Goal: Transaction & Acquisition: Download file/media

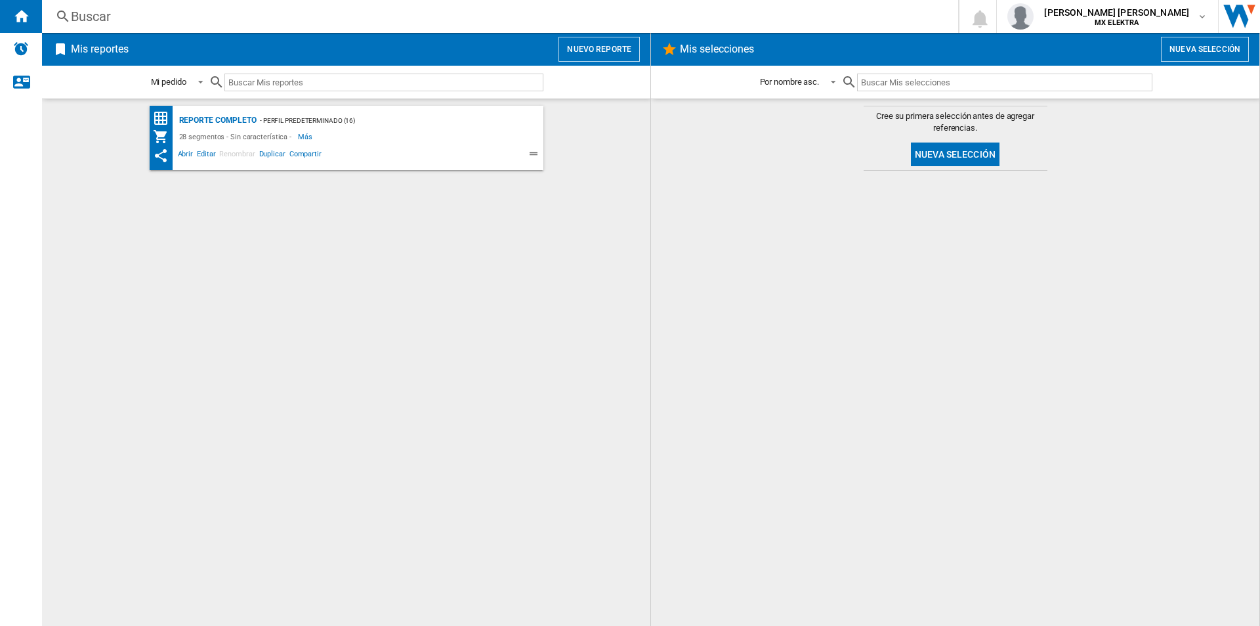
click at [339, 270] on div "Reporte completo - Perfil predeterminado (16) 28 segmentos - Sin característica…" at bounding box center [346, 362] width 582 height 513
click at [183, 154] on span "Abrir" at bounding box center [186, 156] width 20 height 16
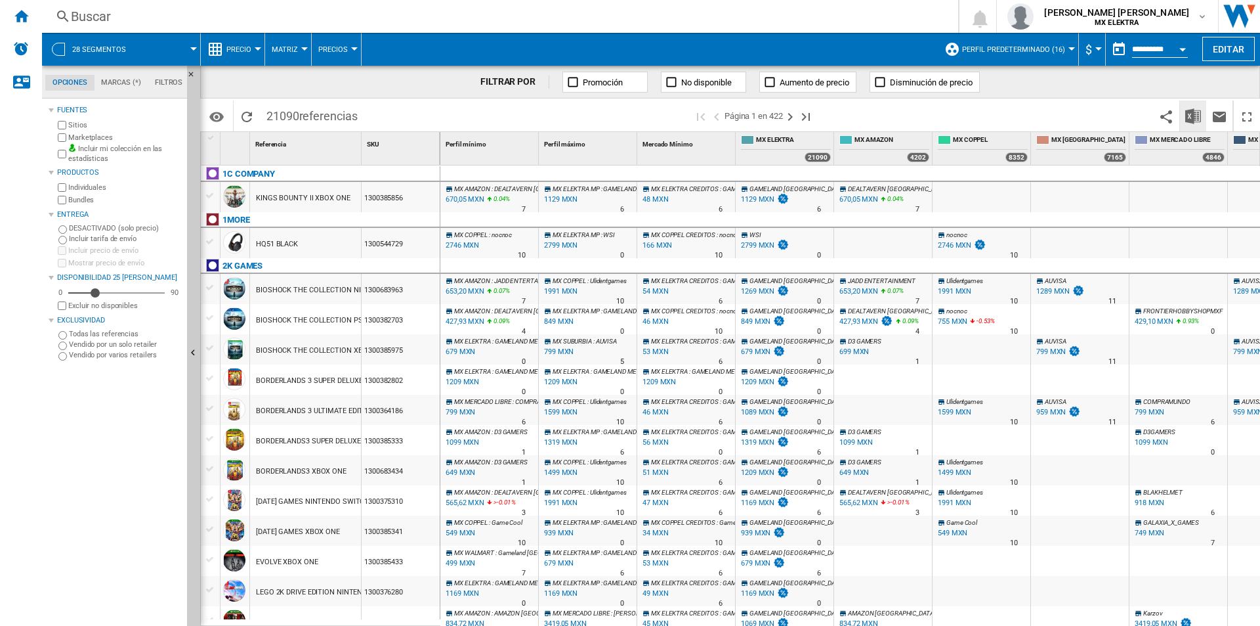
click at [1196, 115] on img "Descargar en Excel" at bounding box center [1194, 116] width 16 height 16
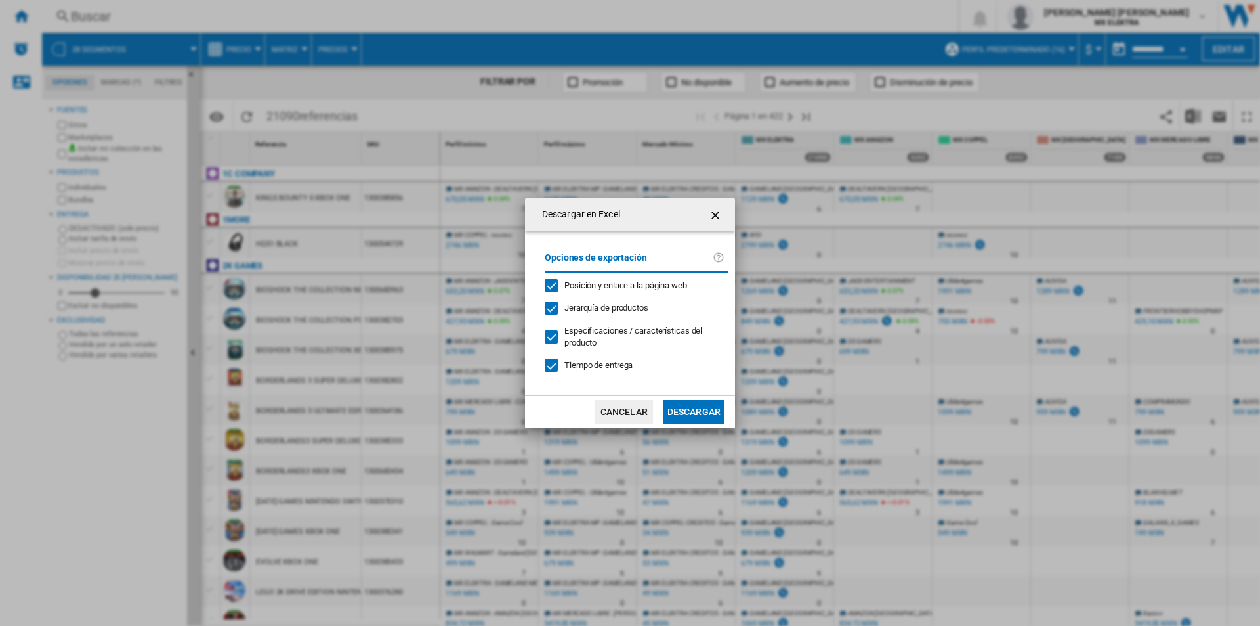
click at [716, 221] on ng-md-icon "getI18NText('BUTTONS.CLOSE_DIALOG')" at bounding box center [717, 215] width 16 height 16
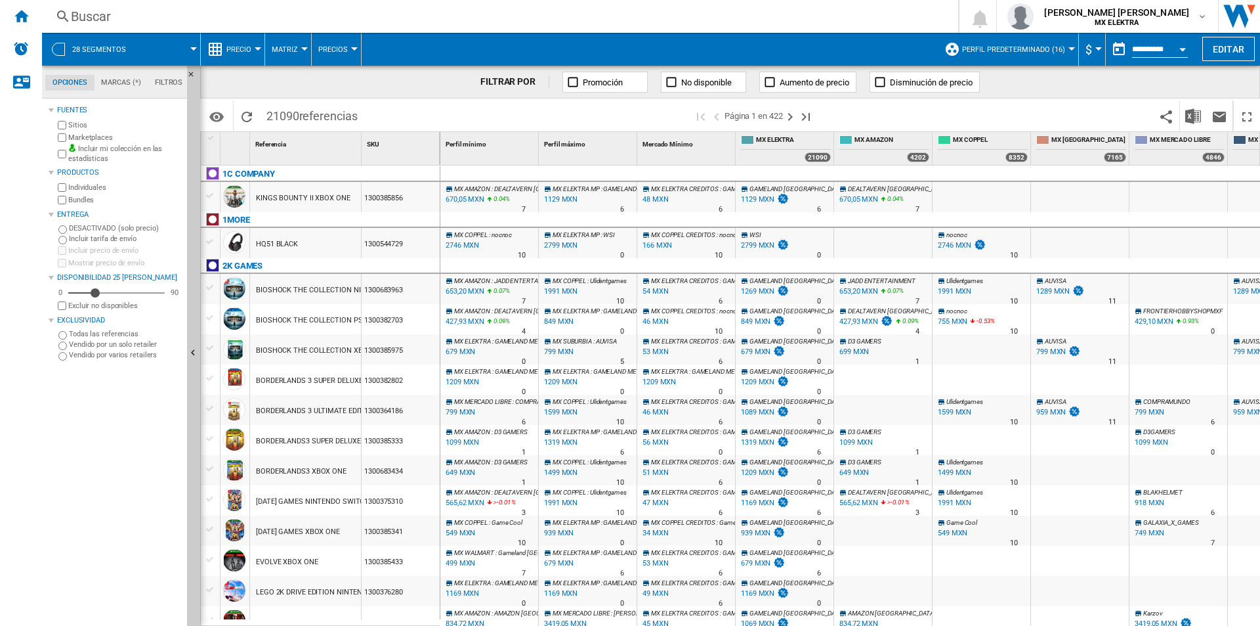
click at [1172, 47] on button "Open calendar" at bounding box center [1183, 47] width 24 height 24
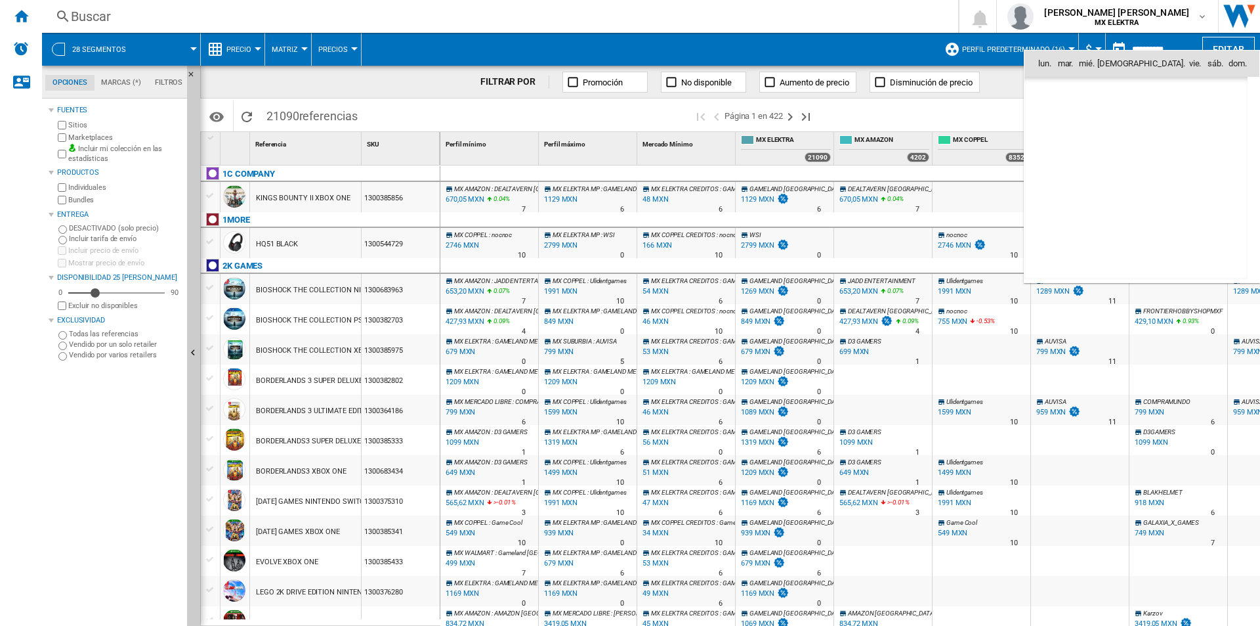
scroll to position [6263, 0]
click at [1050, 209] on span "25" at bounding box center [1050, 207] width 26 height 26
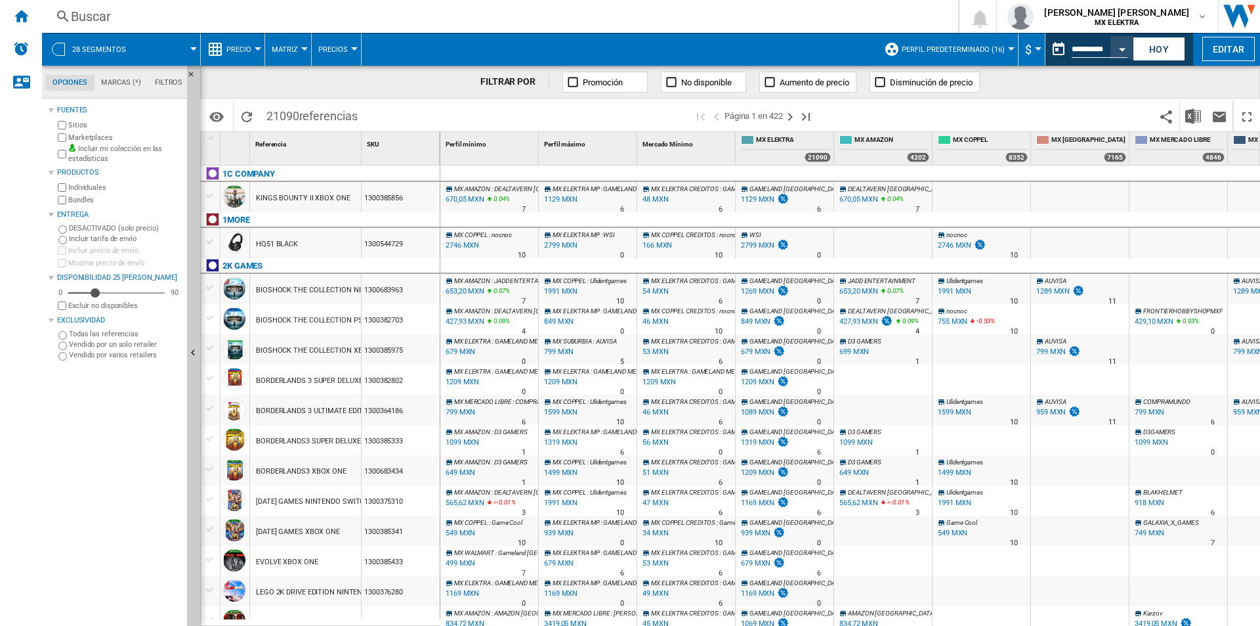
type input "**********"
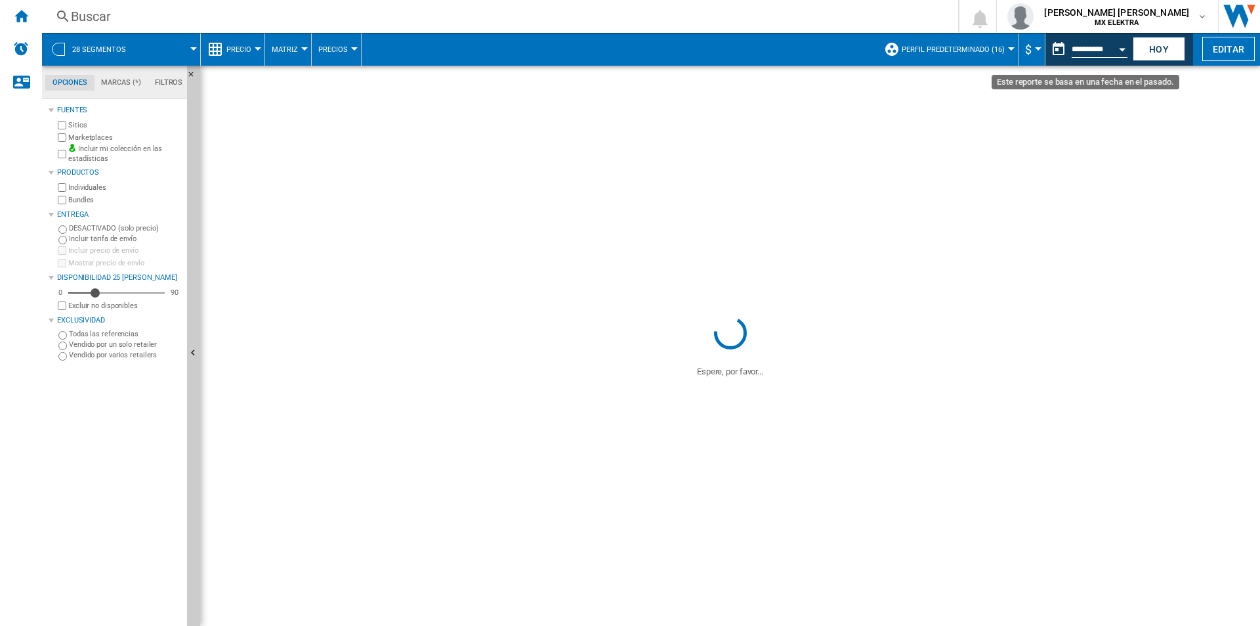
click at [1117, 57] on button "Open calendar" at bounding box center [1123, 47] width 24 height 24
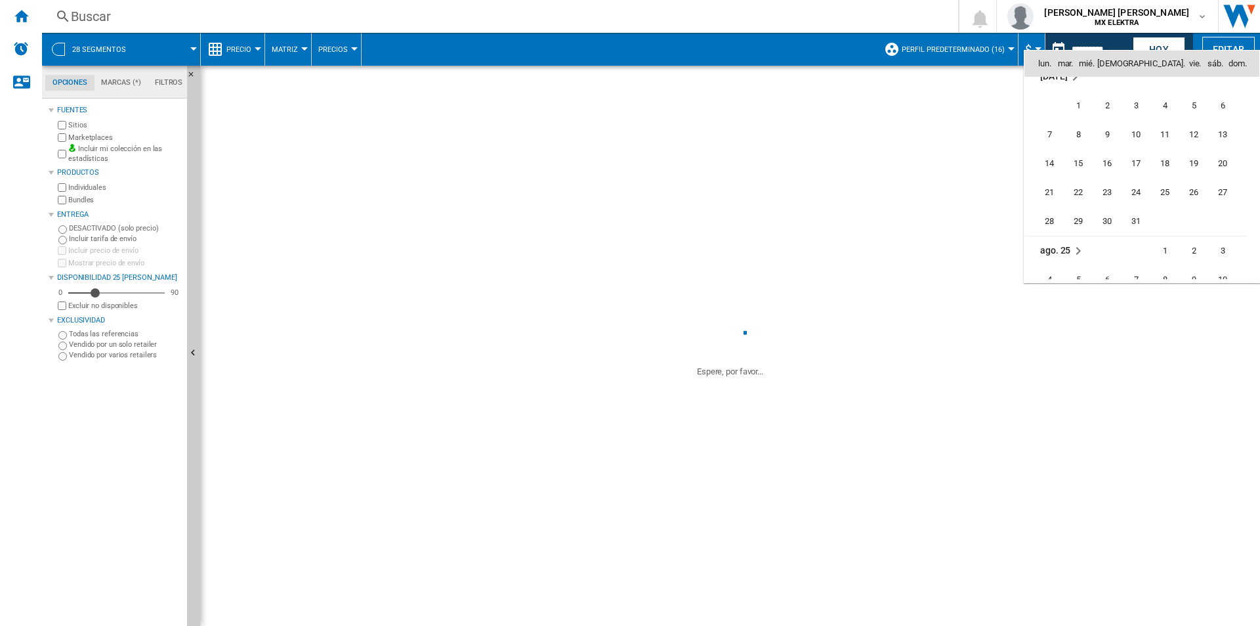
scroll to position [6264, 0]
click at [914, 128] on div at bounding box center [630, 313] width 1260 height 626
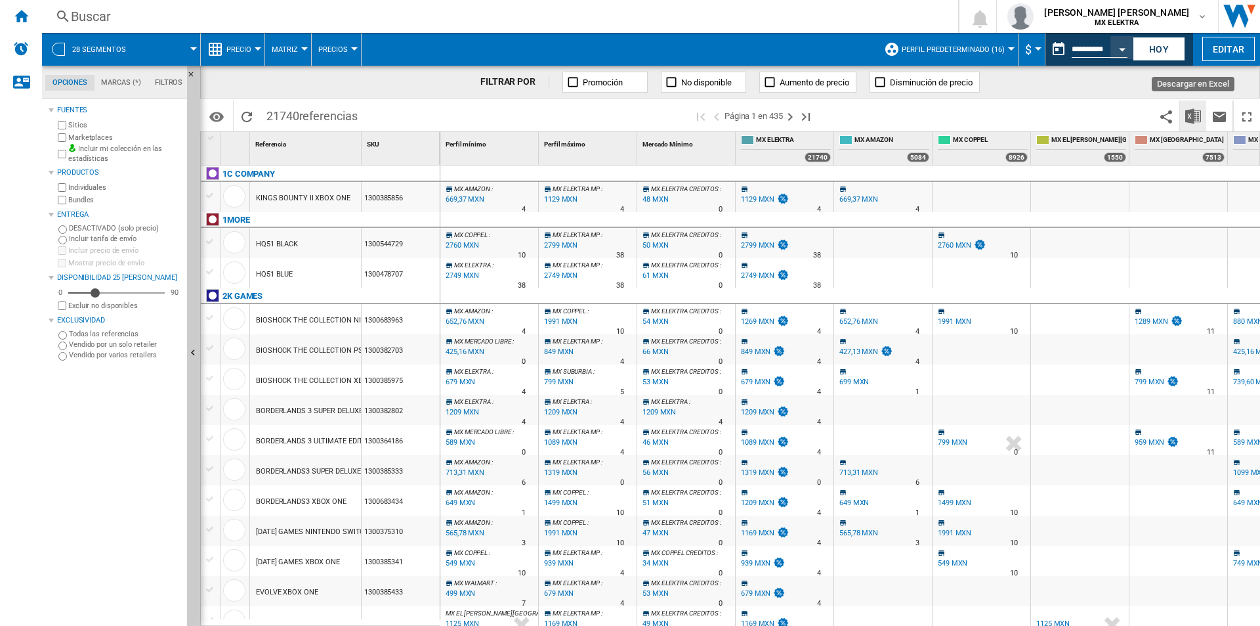
click at [1192, 119] on img "Descargar en Excel" at bounding box center [1194, 116] width 16 height 16
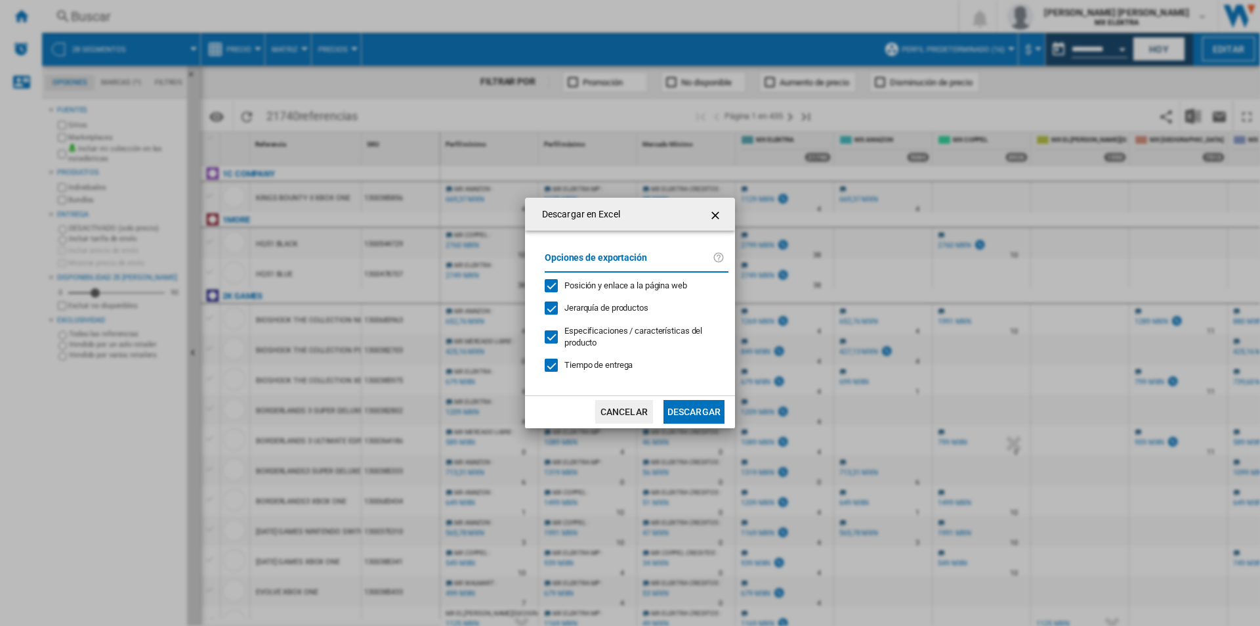
click at [694, 406] on button "Descargar" at bounding box center [694, 412] width 61 height 24
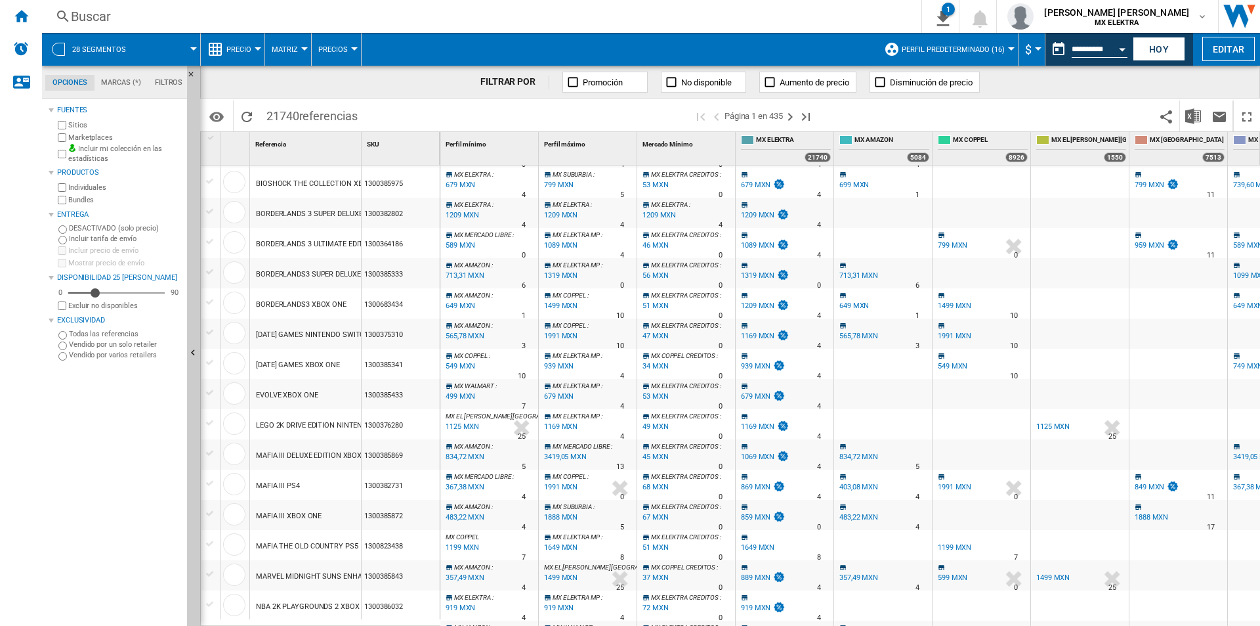
scroll to position [0, 0]
